Goal: Task Accomplishment & Management: Manage account settings

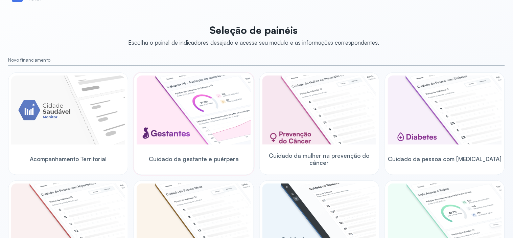
scroll to position [38, 0]
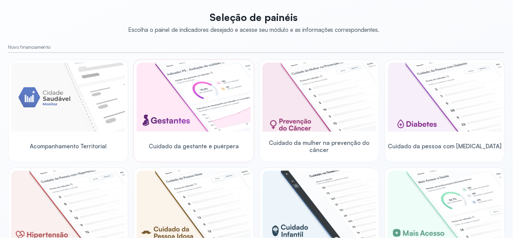
click at [184, 115] on img at bounding box center [194, 97] width 114 height 69
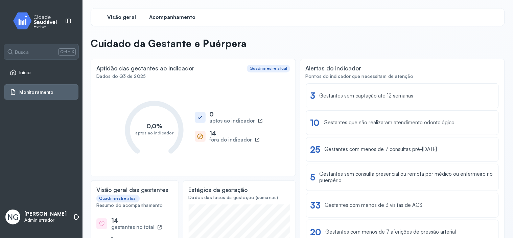
click at [160, 14] on span "Acompanhamento" at bounding box center [172, 17] width 46 height 6
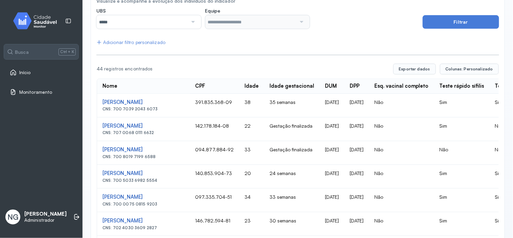
scroll to position [113, 0]
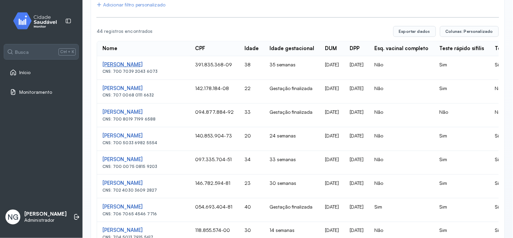
drag, startPoint x: 99, startPoint y: 75, endPoint x: 176, endPoint y: 75, distance: 77.4
click at [176, 75] on td "[PERSON_NAME] CNS: 700 7039 2043 6073" at bounding box center [143, 68] width 93 height 24
copy div "[PERSON_NAME]"
drag, startPoint x: 99, startPoint y: 98, endPoint x: 176, endPoint y: 96, distance: 77.8
click at [176, 96] on td "[PERSON_NAME] CNS: 707 0068 0111 6632" at bounding box center [143, 92] width 93 height 24
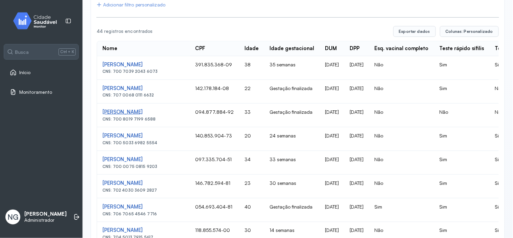
drag, startPoint x: 97, startPoint y: 123, endPoint x: 164, endPoint y: 123, distance: 66.6
click at [164, 123] on td "[PERSON_NAME] Diniz CNS: 700 8019 7199 6588" at bounding box center [143, 115] width 93 height 24
copy div "[PERSON_NAME]"
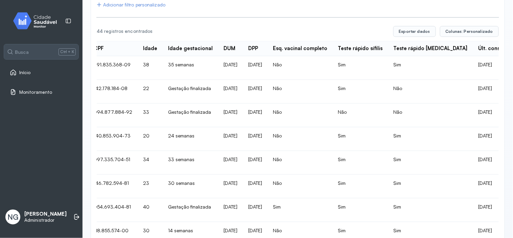
scroll to position [0, 38]
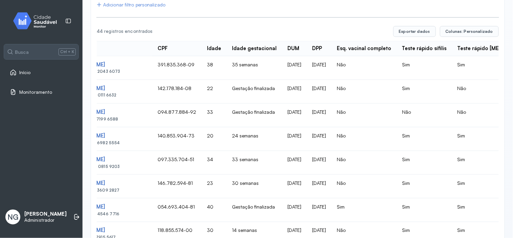
click at [24, 68] on div "Início" at bounding box center [41, 73] width 74 height 16
click at [25, 72] on span "Início" at bounding box center [25, 73] width 12 height 6
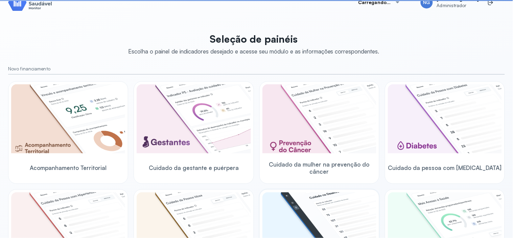
scroll to position [113, 0]
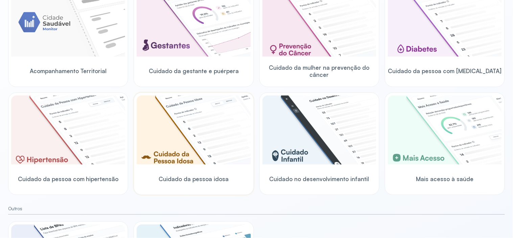
click at [176, 133] on img at bounding box center [194, 129] width 114 height 69
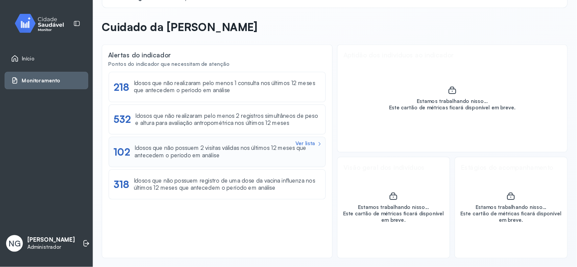
scroll to position [14, 0]
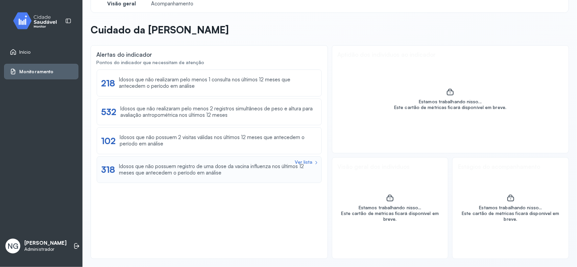
click at [196, 176] on div "Idosos que não possuem registro de uma dose da vacina influenza nos últimos 12 …" at bounding box center [218, 170] width 198 height 13
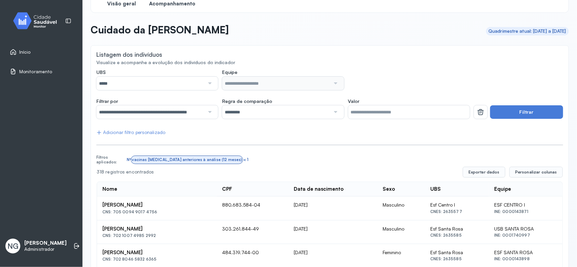
click at [115, 3] on span "Visão geral" at bounding box center [121, 4] width 29 height 6
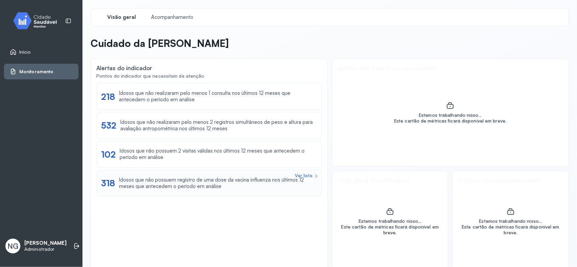
click at [172, 186] on div "Idosos que não possuem registro de uma dose da vacina influenza nos últimos 12 …" at bounding box center [218, 183] width 198 height 13
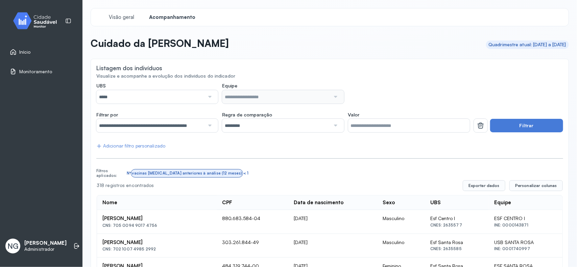
click at [30, 54] on span "Início" at bounding box center [24, 52] width 11 height 6
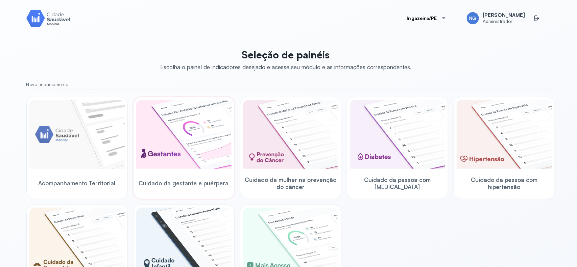
click at [168, 139] on img at bounding box center [183, 134] width 95 height 69
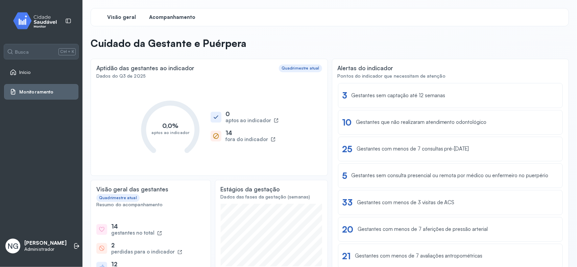
click at [158, 14] on span "Acompanhamento" at bounding box center [172, 17] width 46 height 6
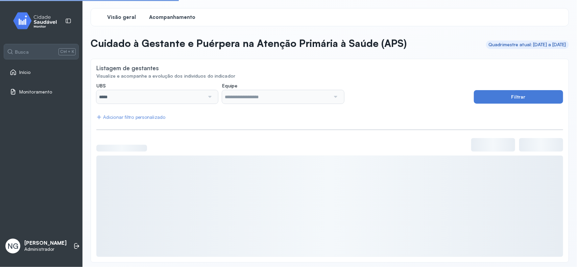
click at [114, 22] on div "Visão geral" at bounding box center [121, 17] width 51 height 12
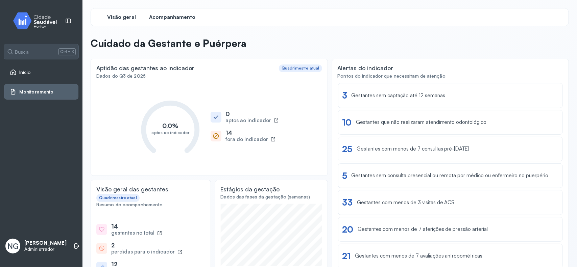
click at [173, 16] on span "Acompanhamento" at bounding box center [172, 17] width 46 height 6
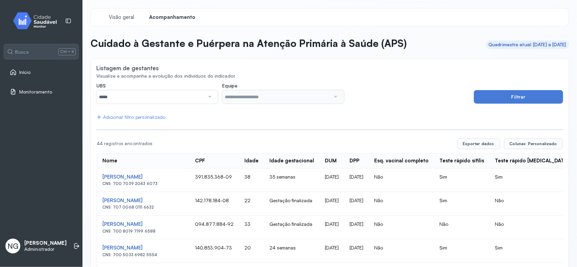
click at [9, 72] on div "Início" at bounding box center [41, 73] width 74 height 16
click at [19, 65] on div "Início" at bounding box center [41, 73] width 74 height 16
click at [23, 72] on span "Início" at bounding box center [25, 73] width 12 height 6
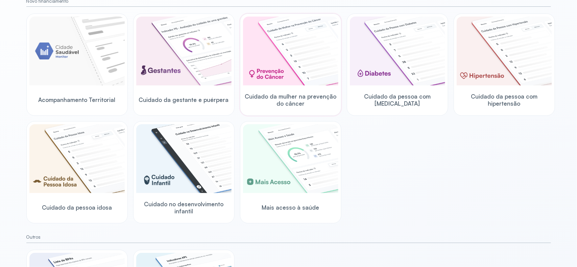
scroll to position [84, 0]
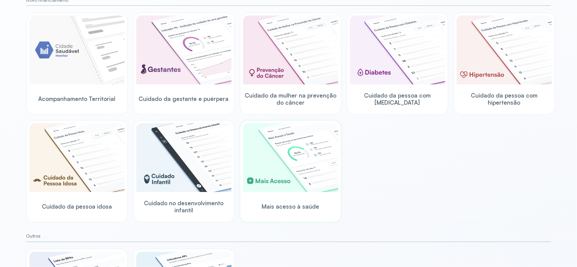
click at [293, 150] on img at bounding box center [290, 157] width 95 height 69
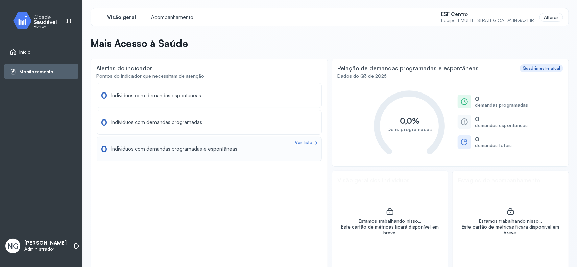
scroll to position [14, 0]
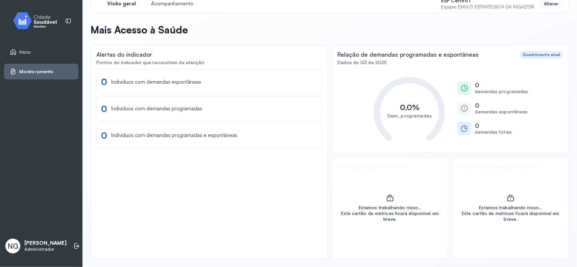
click at [461, 4] on div "Alterar" at bounding box center [551, 3] width 24 height 9
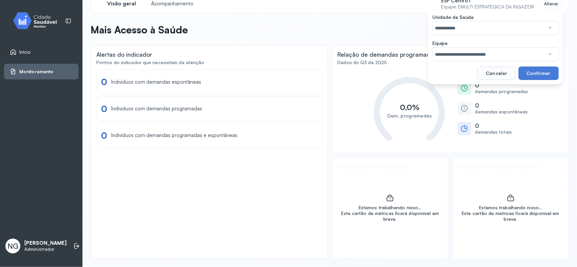
click at [455, 31] on input "**********" at bounding box center [488, 28] width 113 height 14
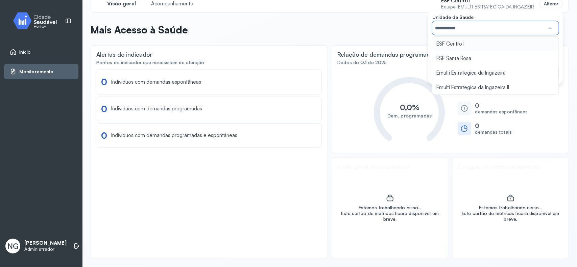
click at [461, 26] on input "**********" at bounding box center [488, 28] width 113 height 14
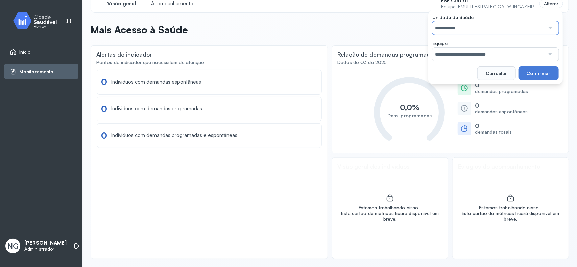
click at [461, 57] on input "**********" at bounding box center [488, 55] width 113 height 14
click at [452, 84] on div "**********" at bounding box center [495, 47] width 135 height 75
click at [461, 77] on button "Confirmar" at bounding box center [538, 74] width 40 height 14
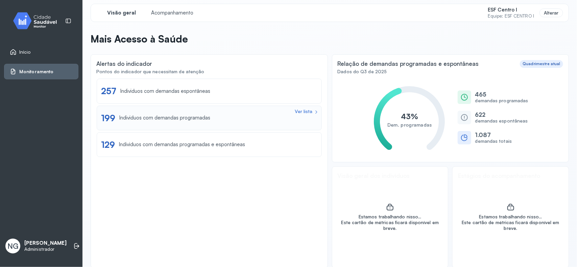
scroll to position [0, 0]
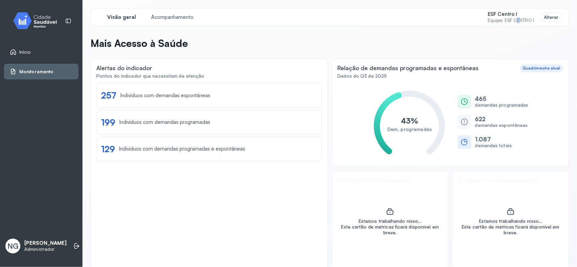
click at [461, 18] on small "Equipe: ESF CENTRO I" at bounding box center [511, 21] width 46 height 6
click at [461, 16] on div "Alterar" at bounding box center [551, 17] width 24 height 9
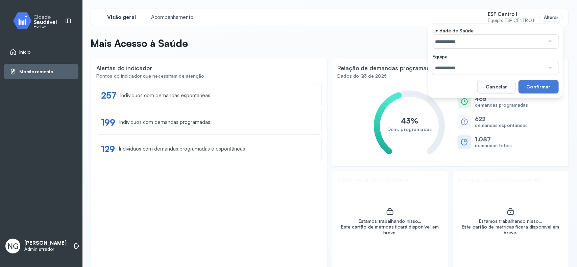
click at [458, 40] on input "**********" at bounding box center [488, 42] width 113 height 14
click at [455, 72] on div "**********" at bounding box center [495, 60] width 135 height 75
click at [461, 64] on input "text" at bounding box center [488, 68] width 113 height 14
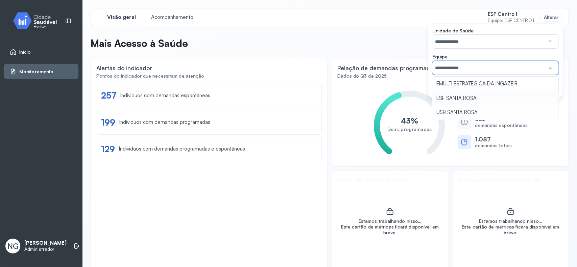
click at [461, 97] on div "**********" at bounding box center [495, 60] width 135 height 75
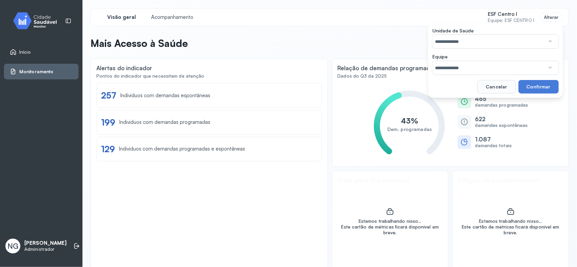
drag, startPoint x: 532, startPoint y: 88, endPoint x: 493, endPoint y: 87, distance: 38.2
click at [461, 87] on button "Confirmar" at bounding box center [538, 87] width 40 height 14
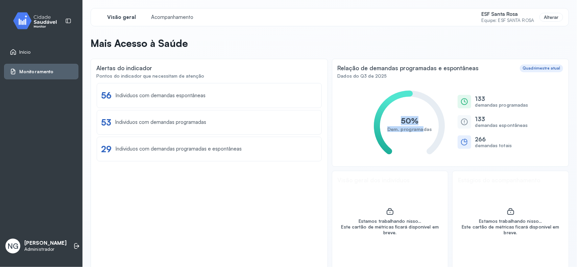
drag, startPoint x: 399, startPoint y: 120, endPoint x: 419, endPoint y: 130, distance: 22.8
click at [419, 130] on icon "50% Dem. programadas" at bounding box center [409, 122] width 74 height 68
click at [423, 129] on text "Dem. programadas" at bounding box center [409, 129] width 45 height 6
drag, startPoint x: 426, startPoint y: 126, endPoint x: 395, endPoint y: 115, distance: 32.9
click at [395, 115] on icon "50% Dem. programadas" at bounding box center [409, 122] width 74 height 68
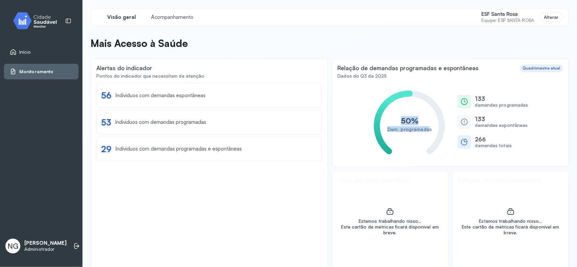
click at [401, 116] on text "50%" at bounding box center [410, 120] width 18 height 9
click at [401, 119] on text "50%" at bounding box center [410, 120] width 18 height 9
drag, startPoint x: 396, startPoint y: 120, endPoint x: 428, endPoint y: 129, distance: 33.0
click at [428, 129] on icon "50% Dem. programadas" at bounding box center [409, 122] width 74 height 68
click at [399, 102] on icon "50% Dem. programadas" at bounding box center [409, 122] width 74 height 68
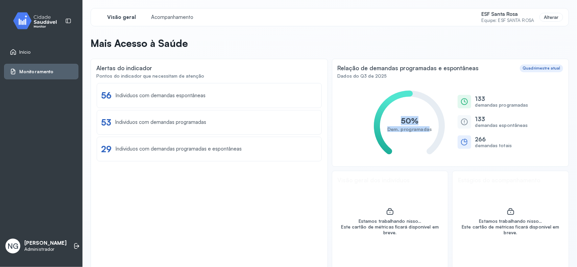
drag, startPoint x: 394, startPoint y: 119, endPoint x: 425, endPoint y: 134, distance: 34.6
click at [425, 134] on icon "50% Dem. programadas" at bounding box center [409, 122] width 74 height 68
click at [425, 128] on text "Dem. programadas" at bounding box center [409, 129] width 45 height 6
click at [28, 52] on span "Início" at bounding box center [24, 52] width 11 height 6
